Goal: Transaction & Acquisition: Subscribe to service/newsletter

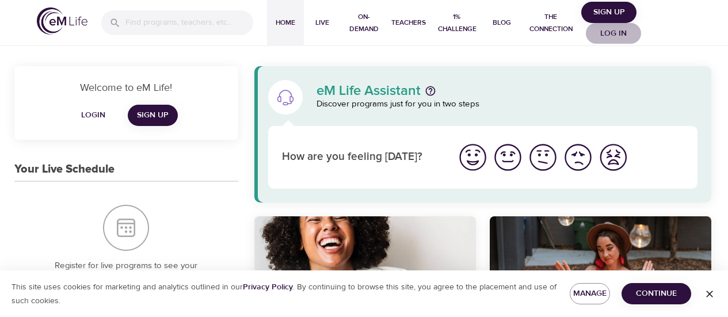
click at [612, 34] on span "Log in" at bounding box center [613, 33] width 46 height 14
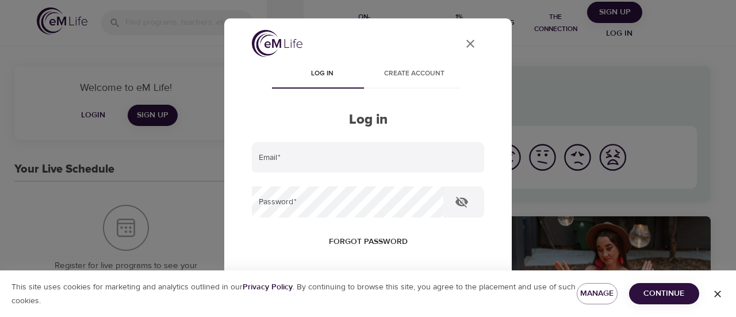
type input "[PERSON_NAME][EMAIL_ADDRESS][PERSON_NAME][DOMAIN_NAME]"
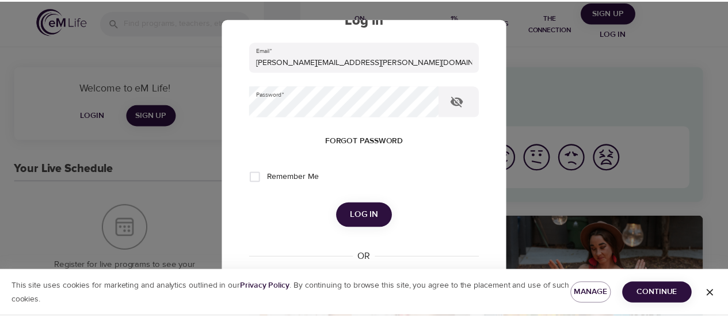
scroll to position [106, 0]
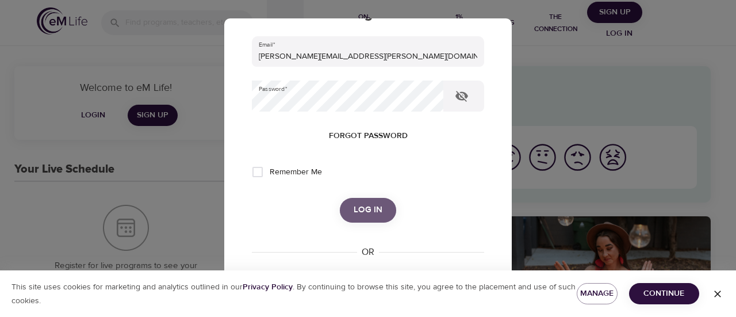
click at [367, 212] on span "Log in" at bounding box center [368, 210] width 29 height 15
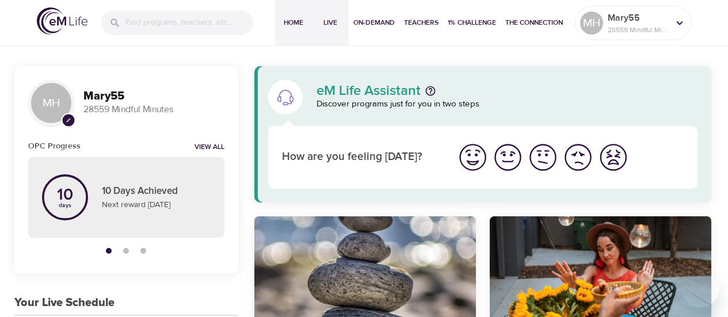
click at [336, 21] on span "Live" at bounding box center [330, 23] width 28 height 12
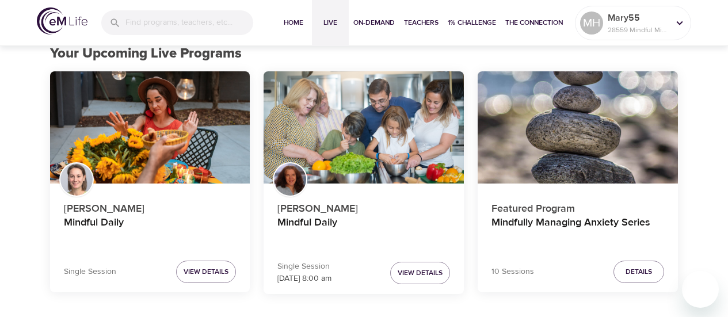
scroll to position [95, 0]
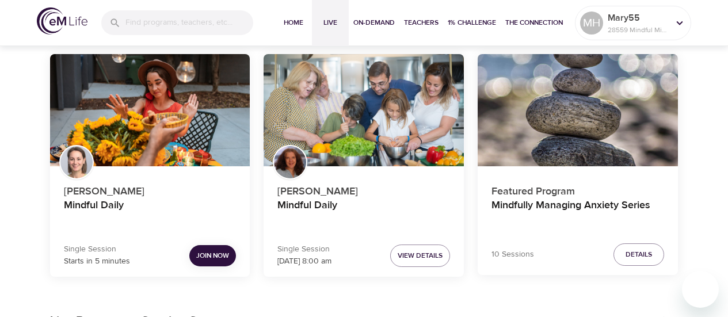
click at [230, 255] on button "Join Now" at bounding box center [212, 255] width 47 height 21
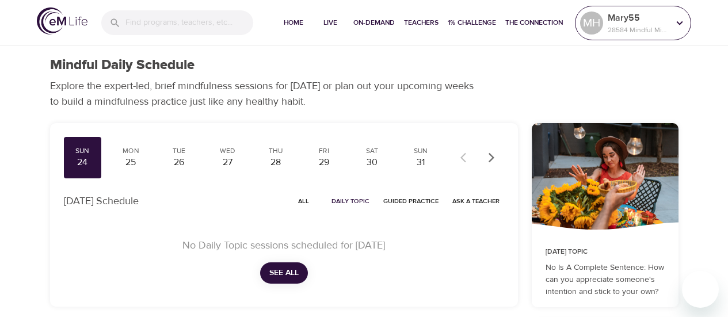
click at [678, 25] on icon at bounding box center [679, 23] width 13 height 13
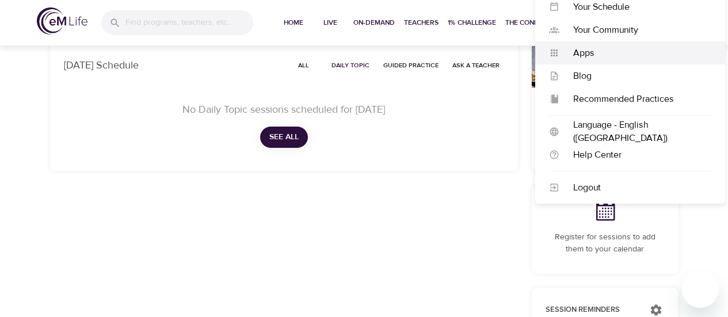
scroll to position [140, 0]
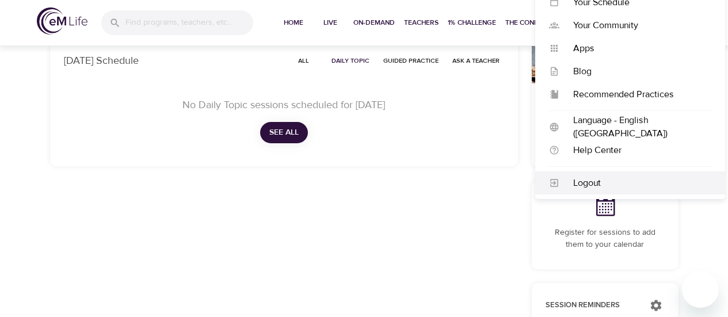
click at [595, 181] on div "Logout" at bounding box center [635, 183] width 152 height 13
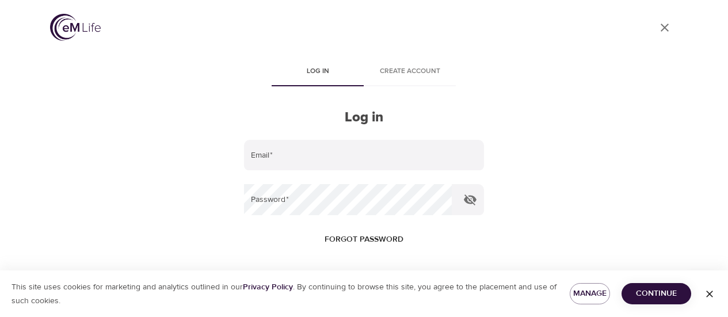
type input "[PERSON_NAME][EMAIL_ADDRESS][PERSON_NAME][DOMAIN_NAME]"
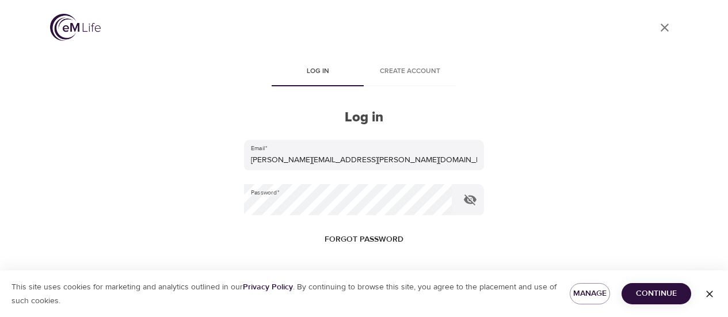
click at [595, 181] on div "User Profile Log in Create account Log in Email   * [PERSON_NAME][EMAIL_ADDRESS…" at bounding box center [364, 158] width 656 height 317
